Goal: Check status: Check status

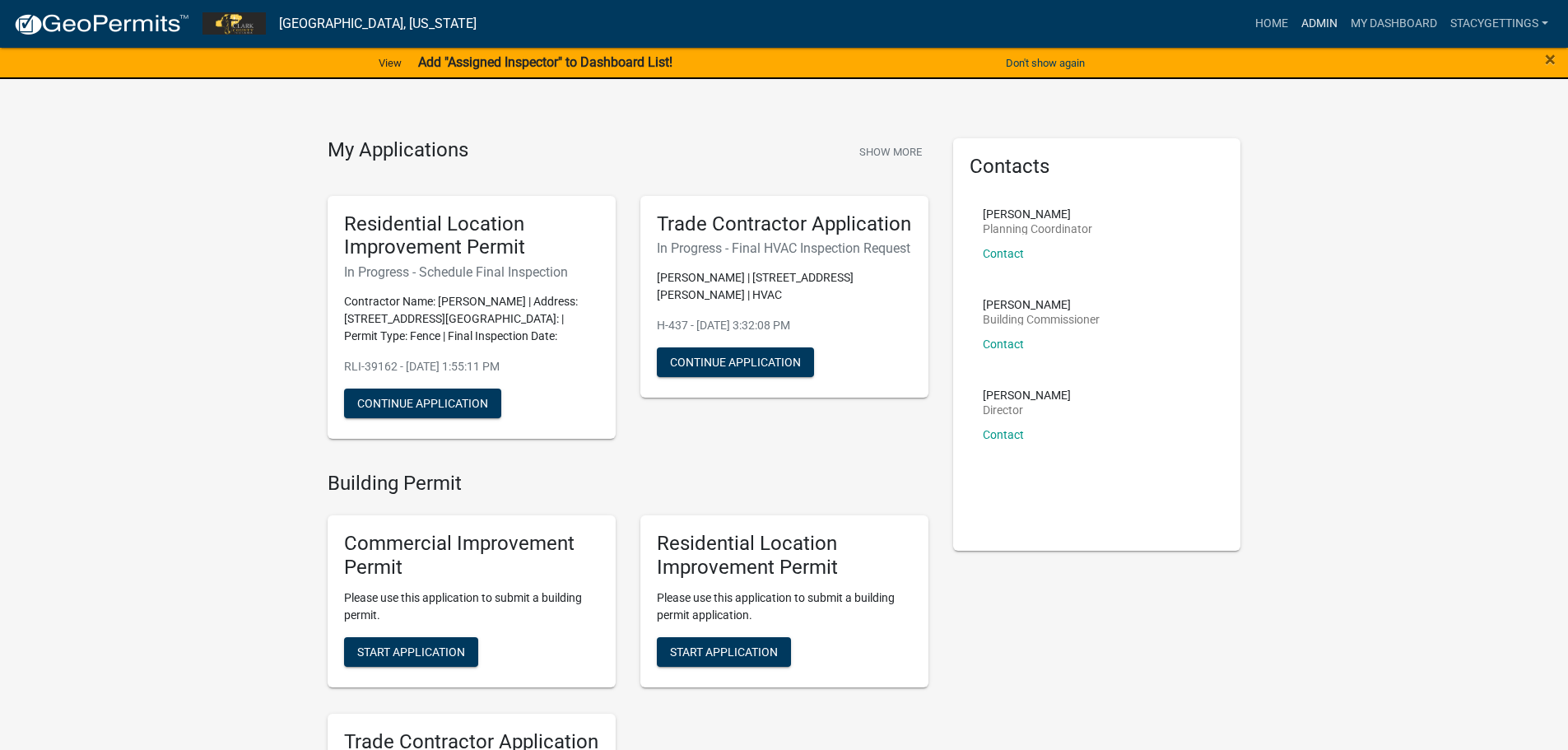
click at [1301, 21] on link "Admin" at bounding box center [1319, 24] width 49 height 31
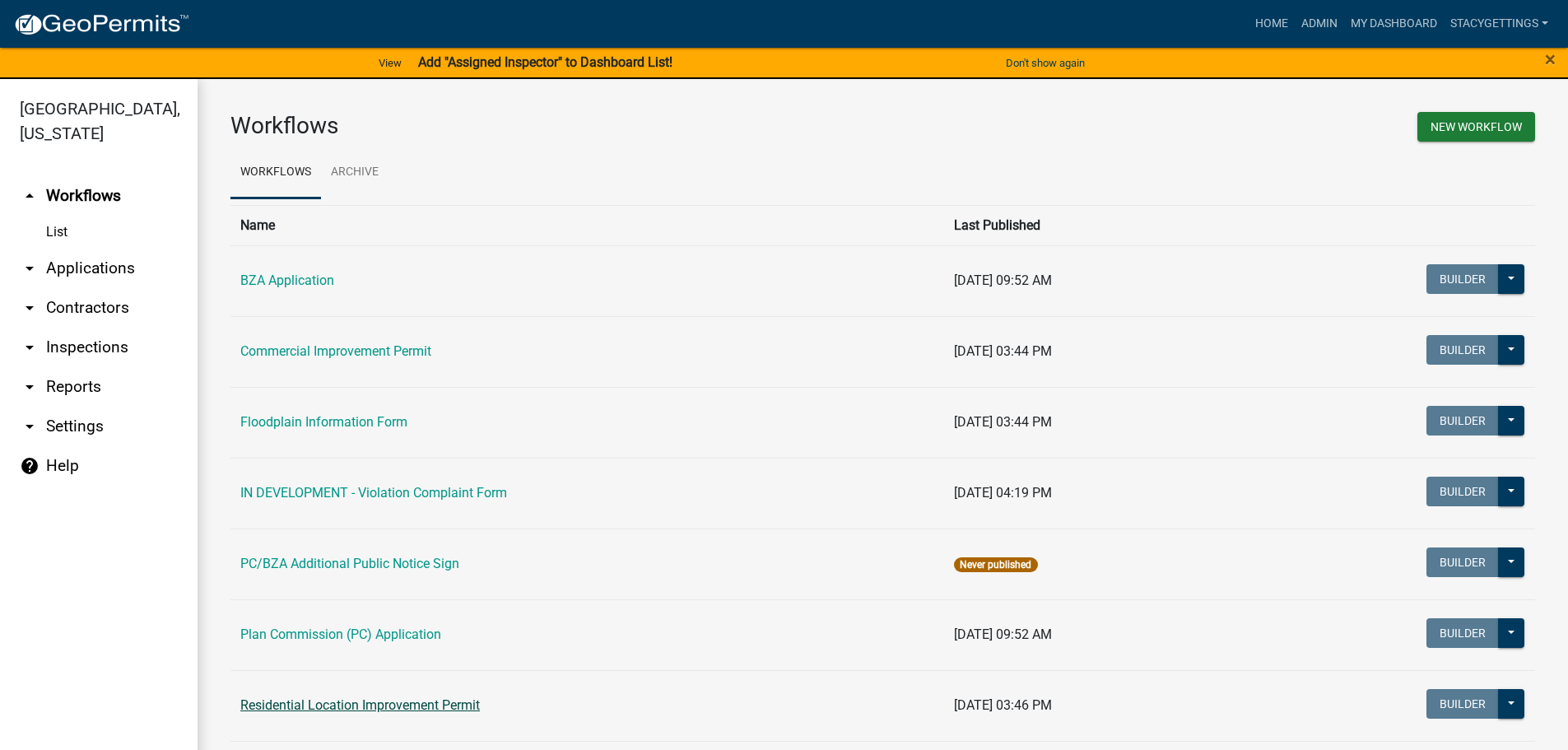
click at [332, 699] on link "Residential Location Improvement Permit" at bounding box center [360, 704] width 240 height 16
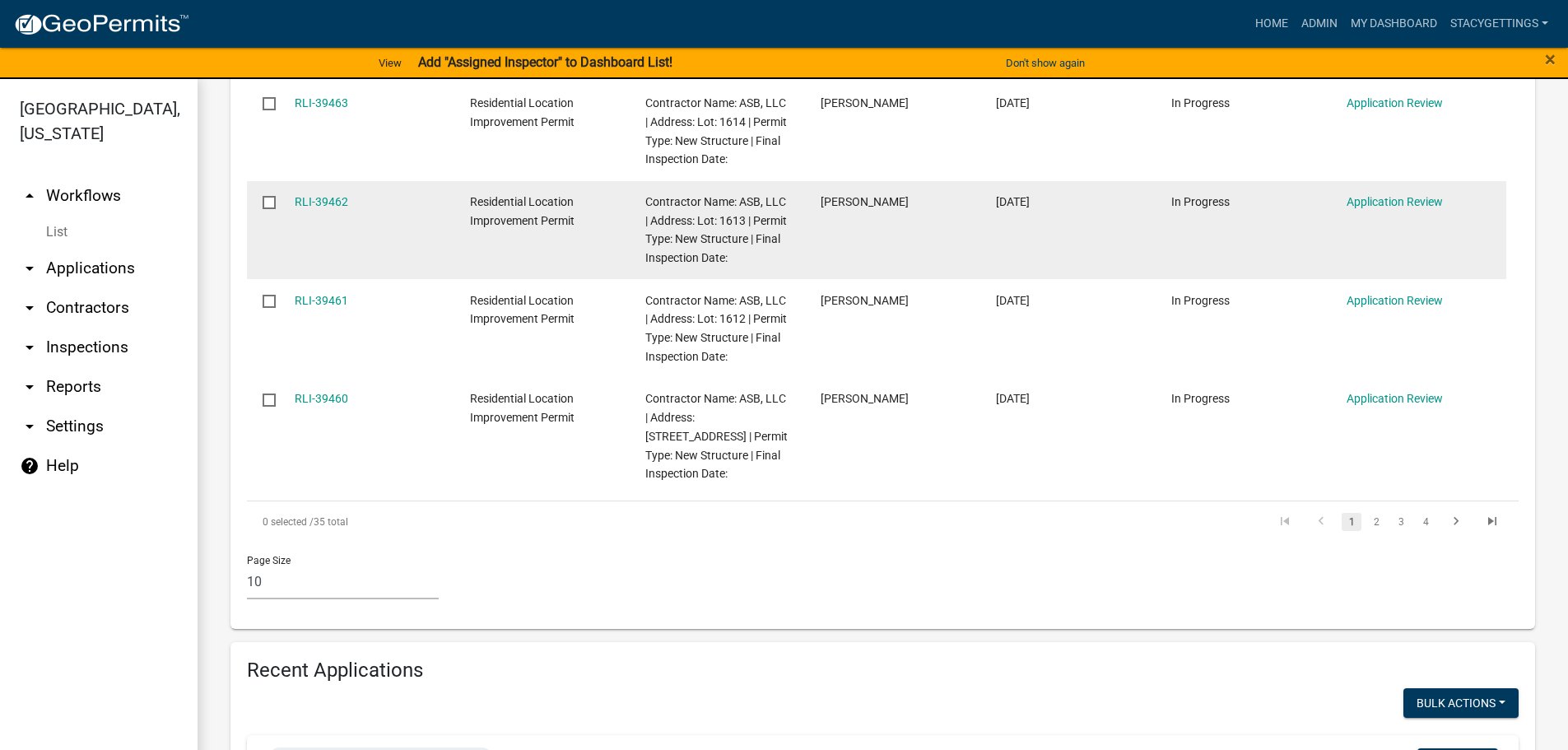
scroll to position [1563, 0]
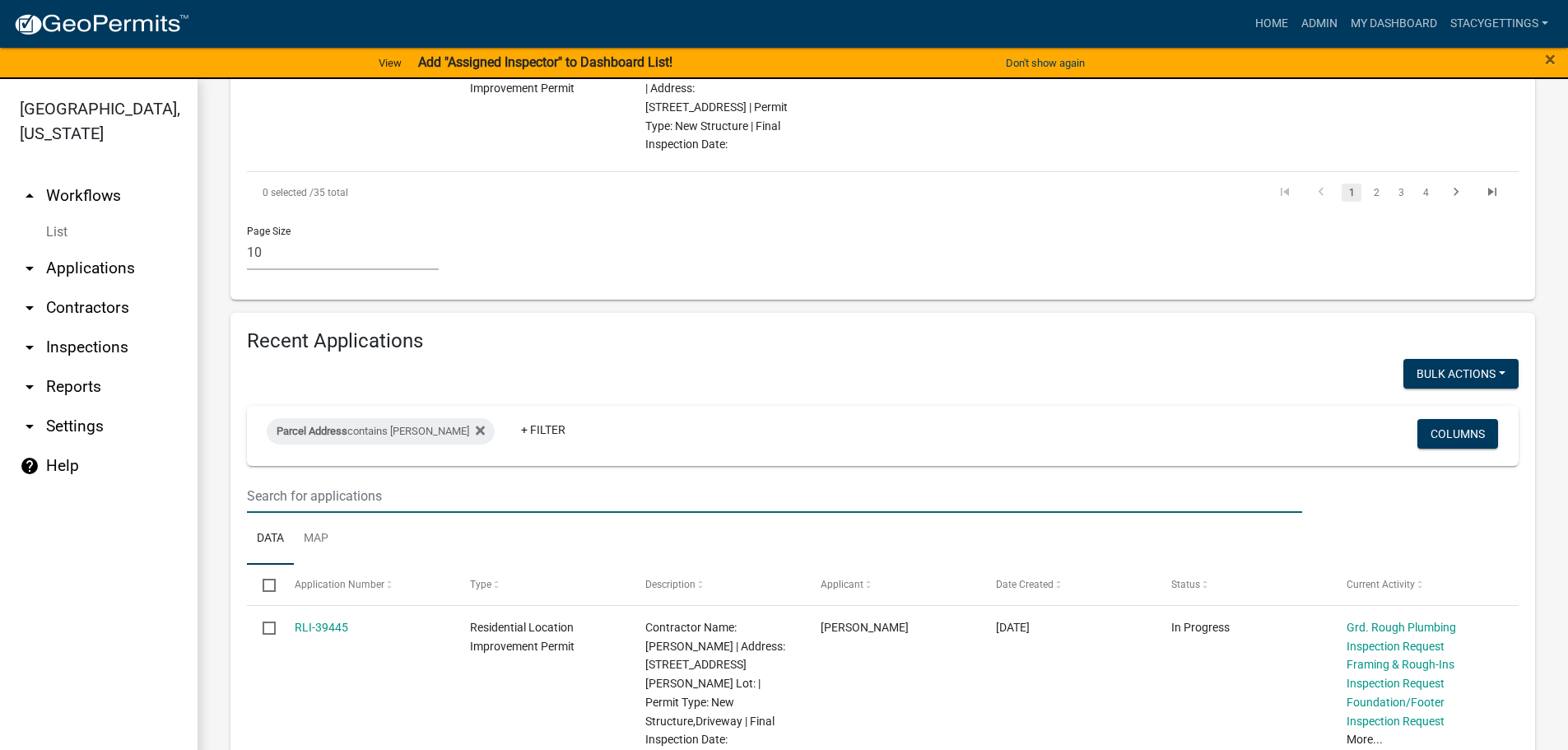
click at [308, 479] on input "text" at bounding box center [774, 496] width 1055 height 34
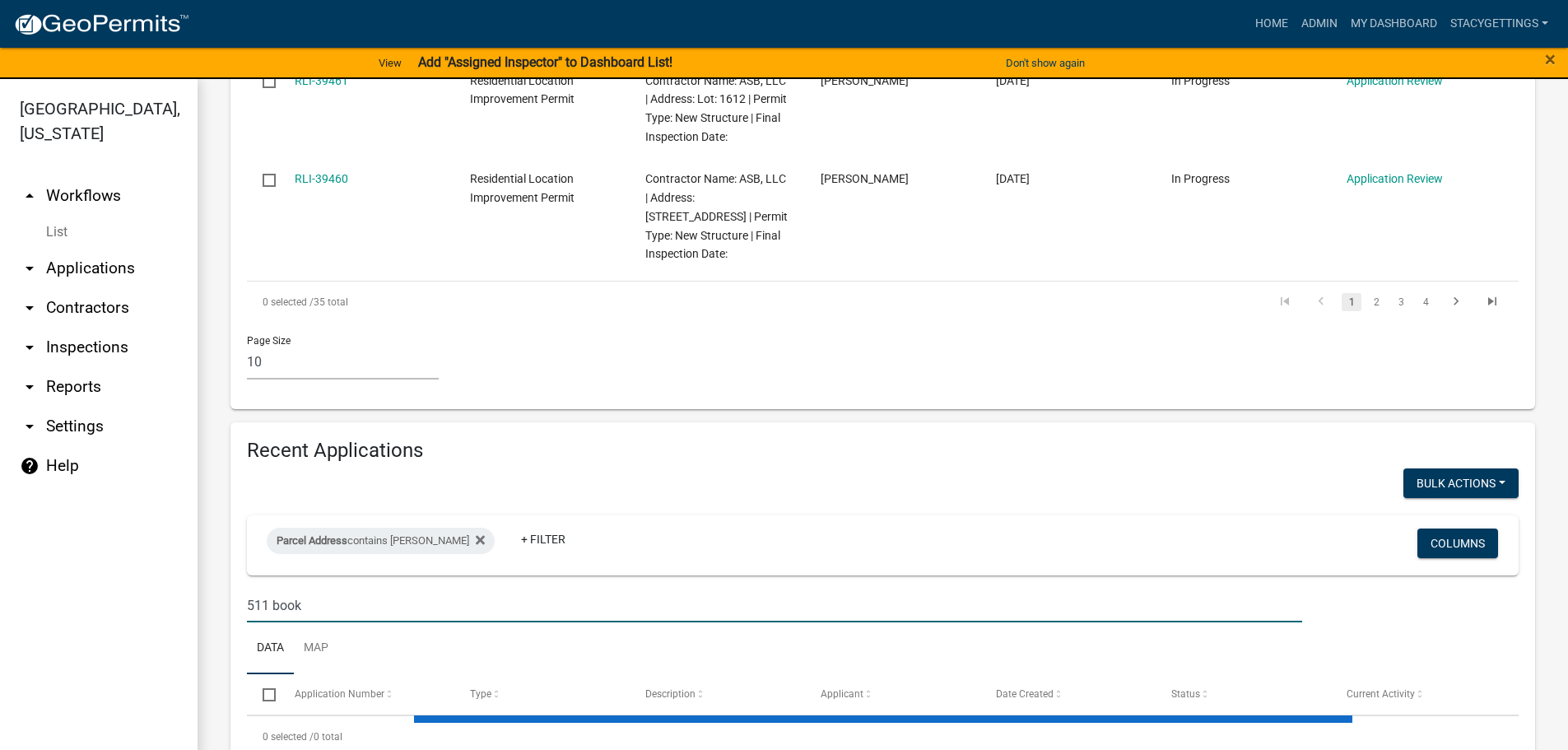
scroll to position [1495, 0]
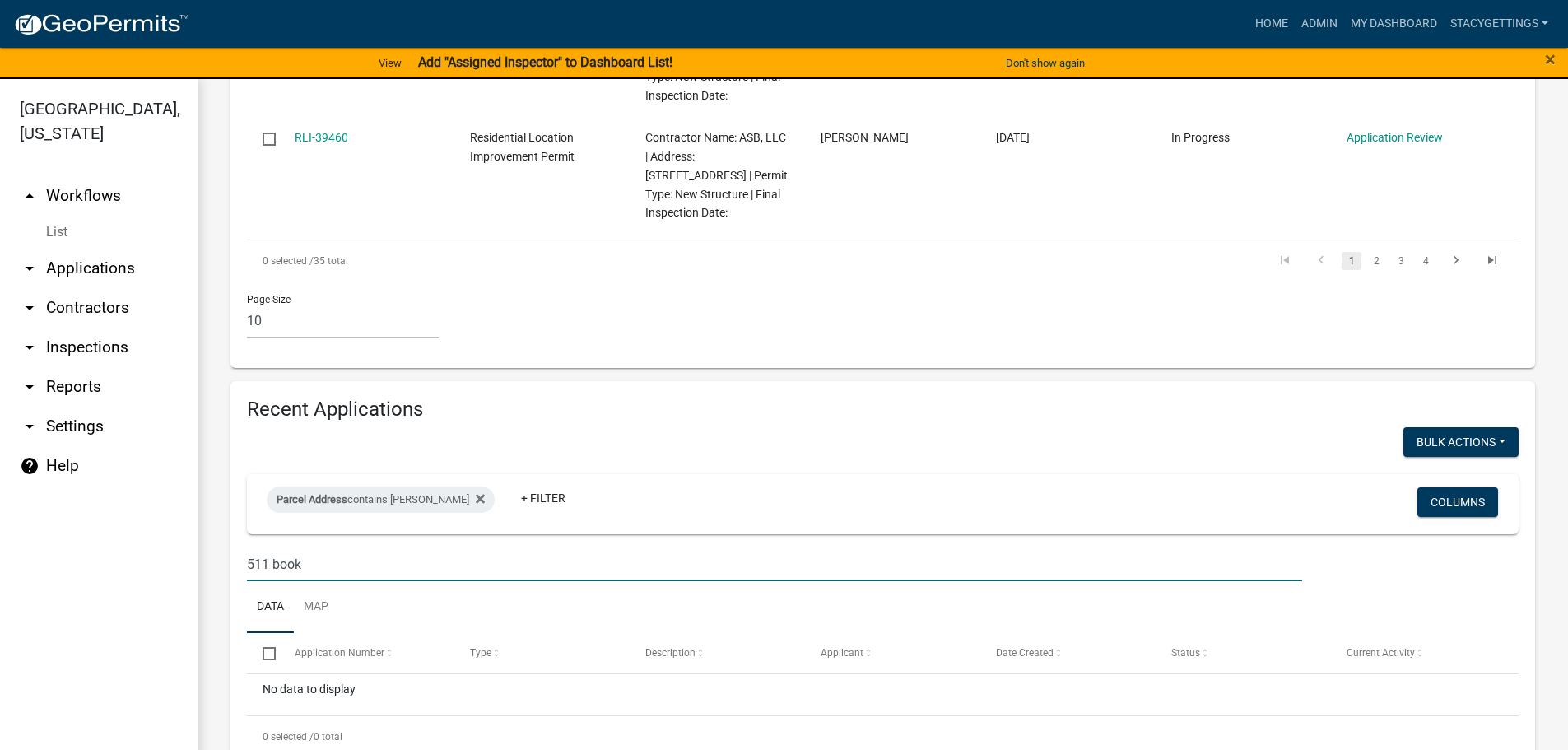
drag, startPoint x: 350, startPoint y: 531, endPoint x: 221, endPoint y: 532, distance: 129.0
click at [221, 532] on div "Recent Applications Bulk Actions Void Parcel Address contains [PERSON_NAME] + F…" at bounding box center [882, 578] width 1329 height 393
type input "book"
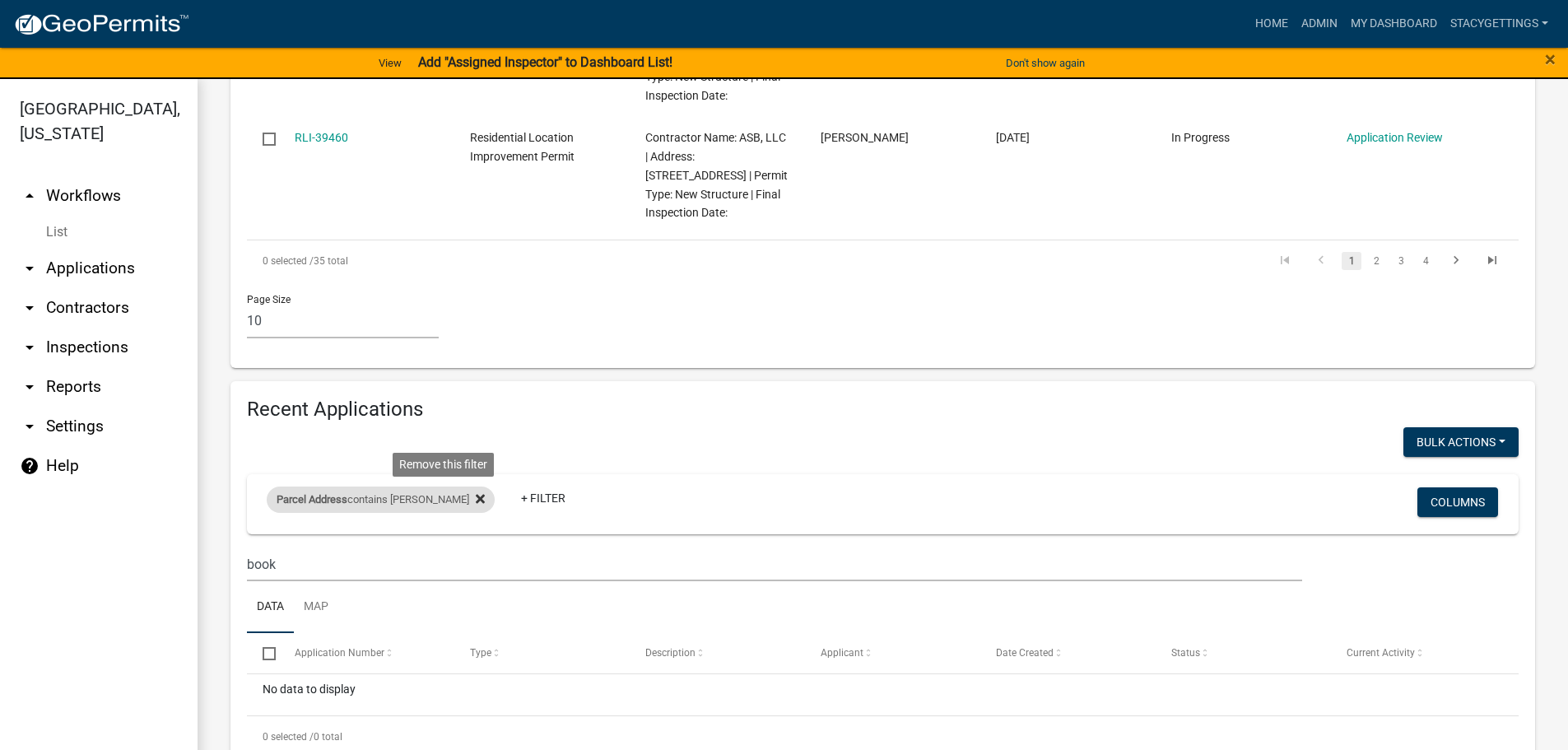
click at [476, 492] on icon at bounding box center [480, 498] width 9 height 13
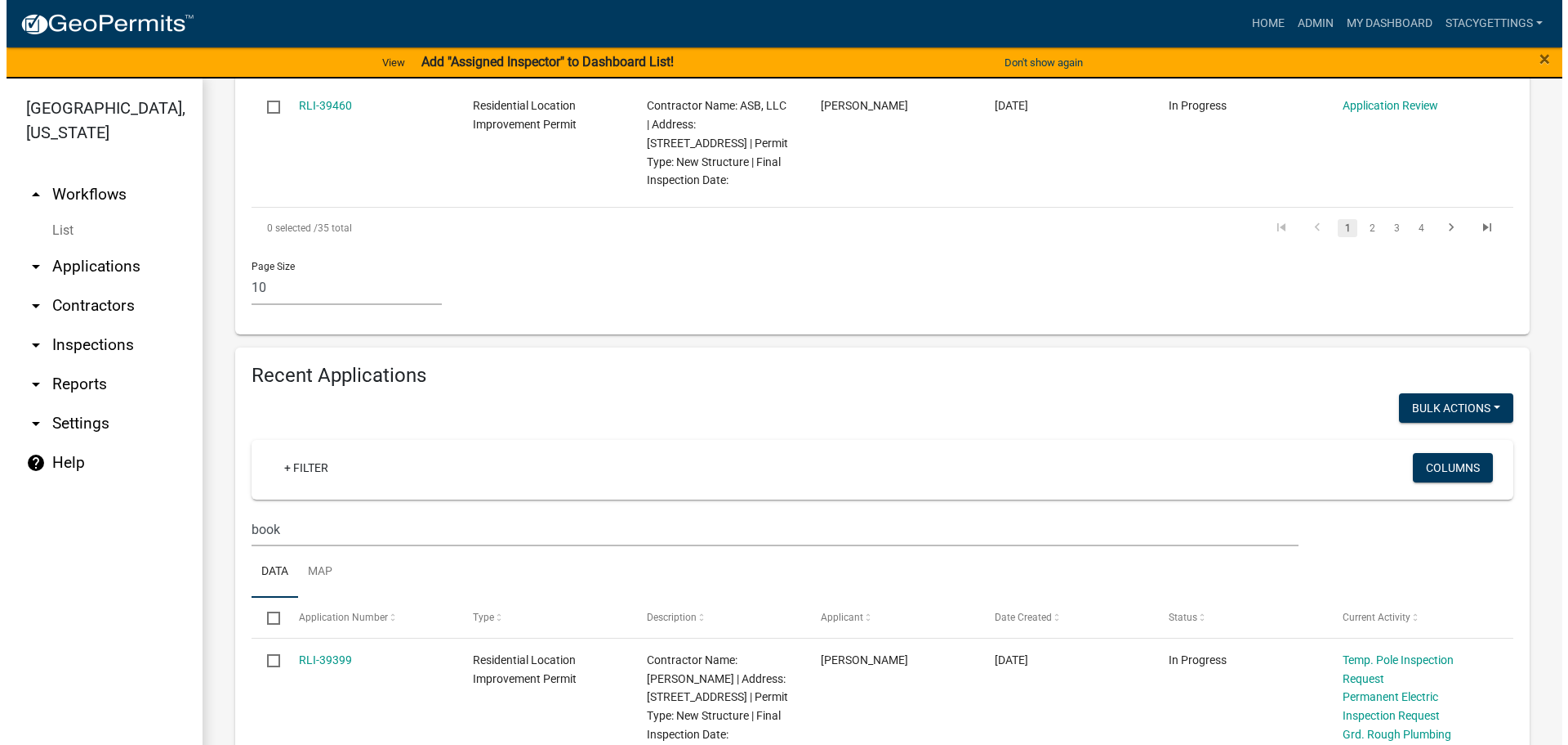
scroll to position [1566, 0]
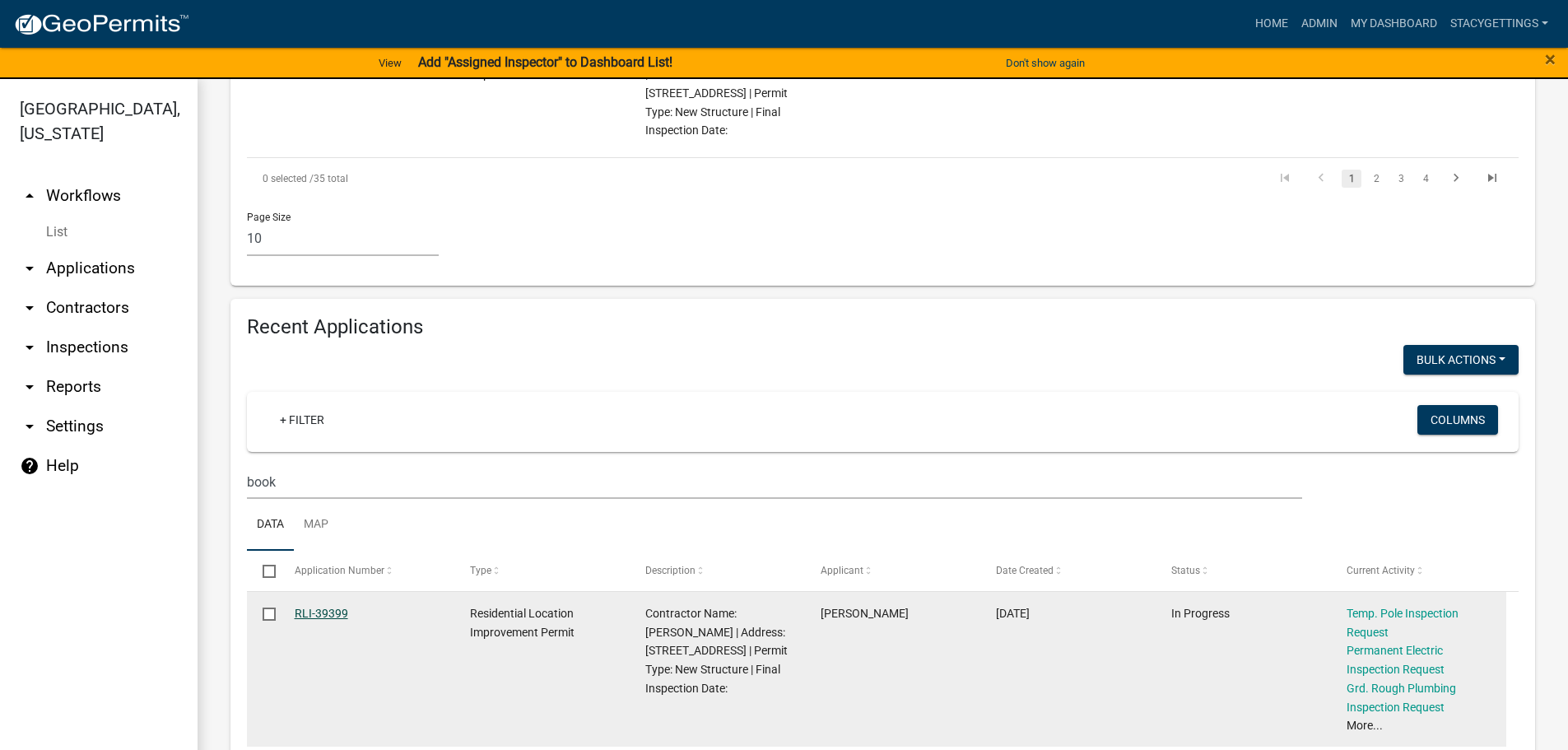
click at [336, 606] on link "RLI-39399" at bounding box center [321, 613] width 53 height 13
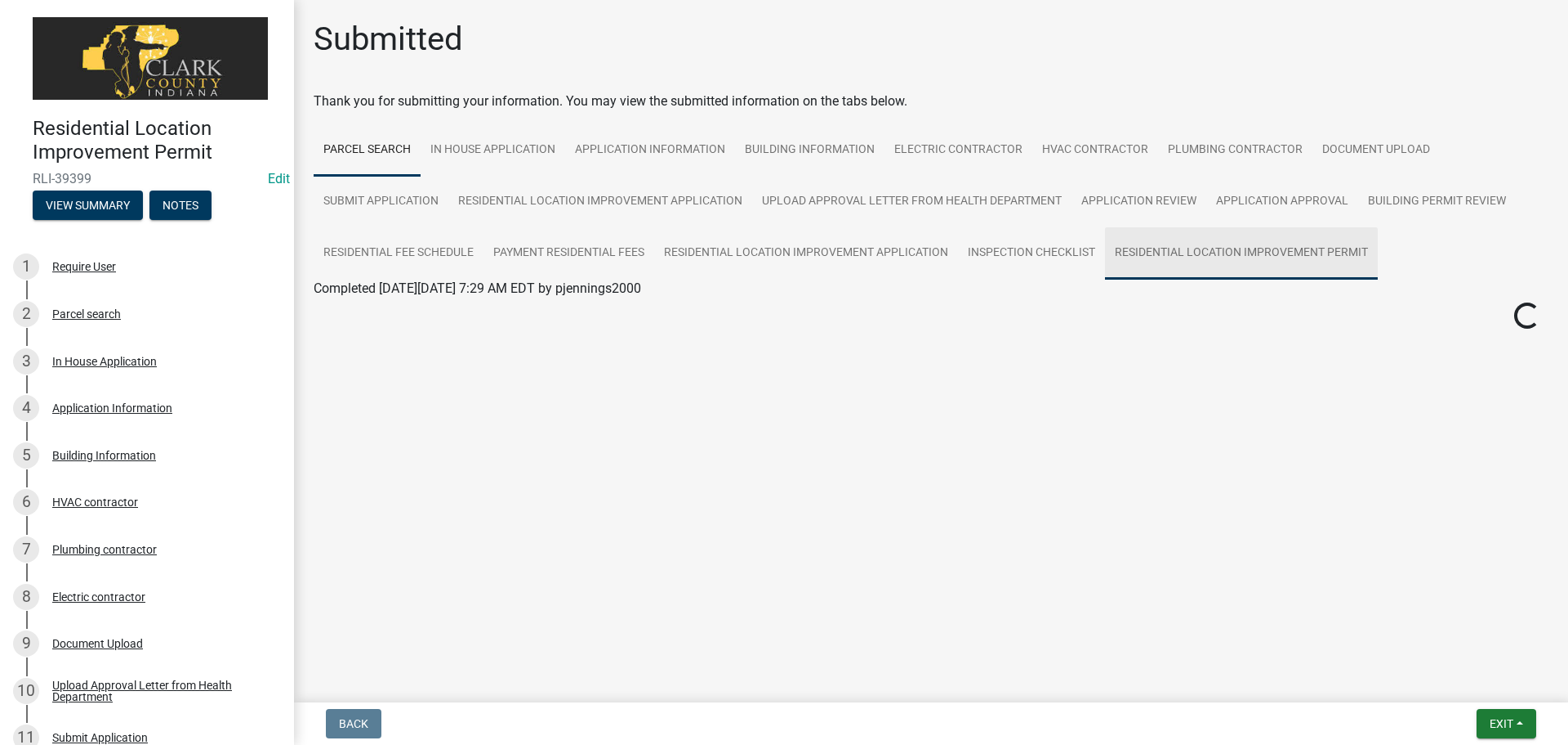
click at [1154, 257] on link "Residential Location Improvement Permit" at bounding box center [1241, 253] width 272 height 53
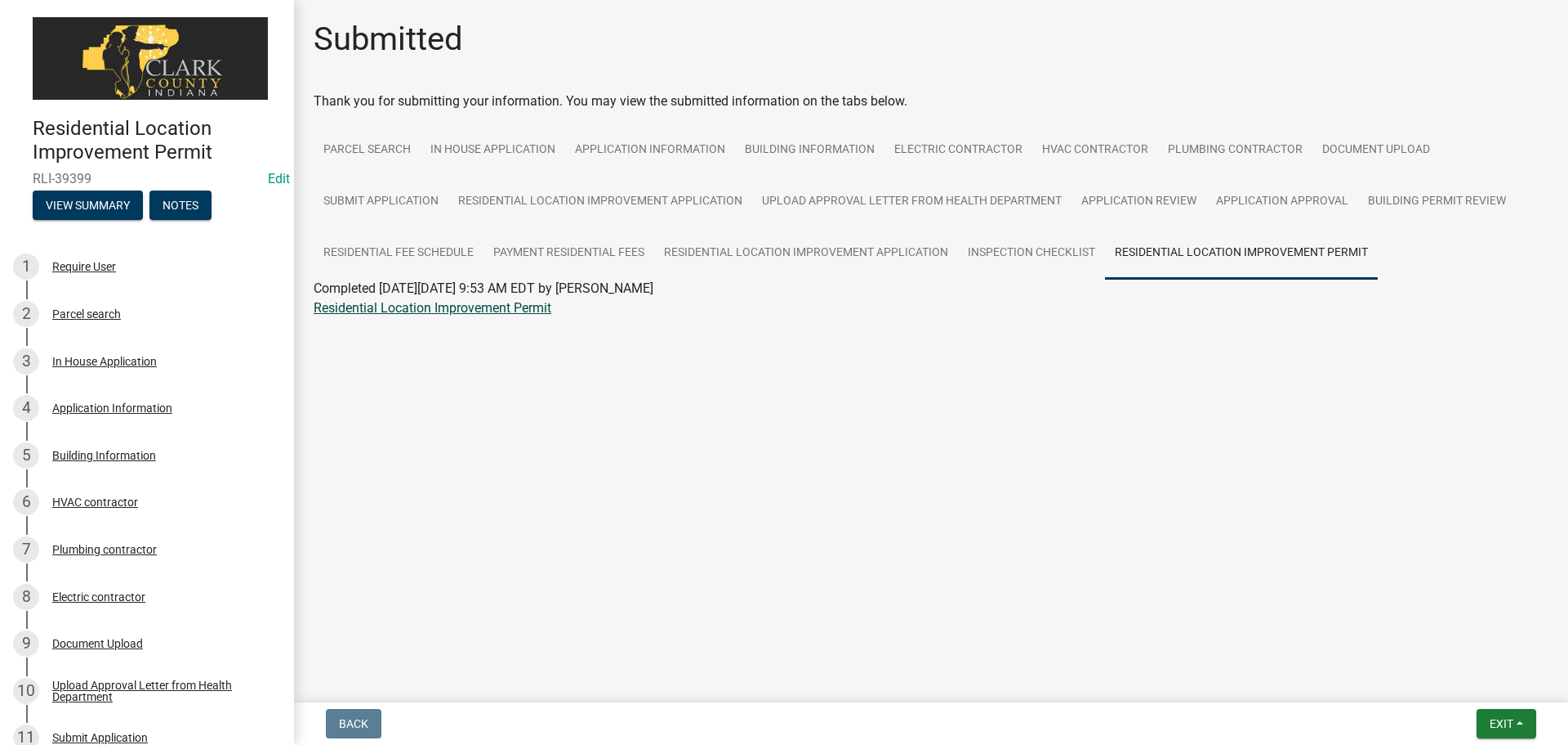
click at [479, 313] on link "Residential Location Improvement Permit" at bounding box center [432, 307] width 238 height 15
